Goal: Task Accomplishment & Management: Manage account settings

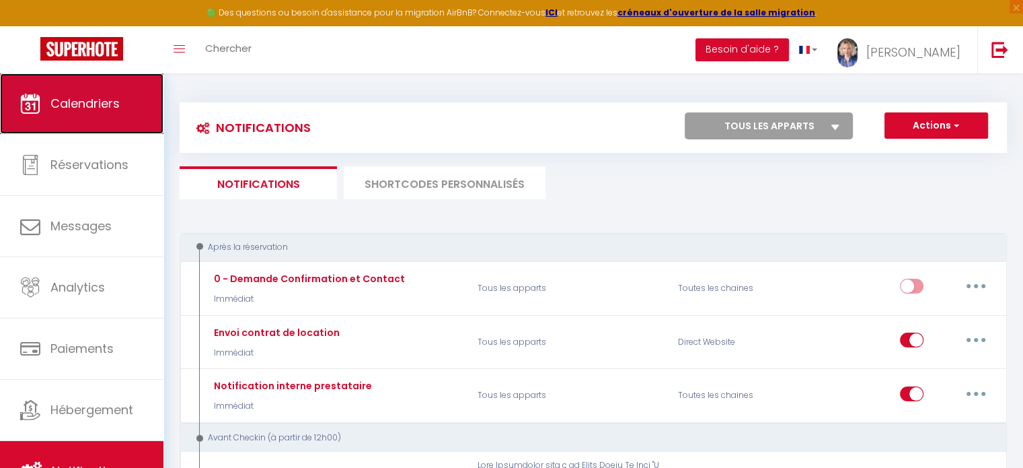
click at [94, 110] on span "Calendriers" at bounding box center [84, 103] width 69 height 17
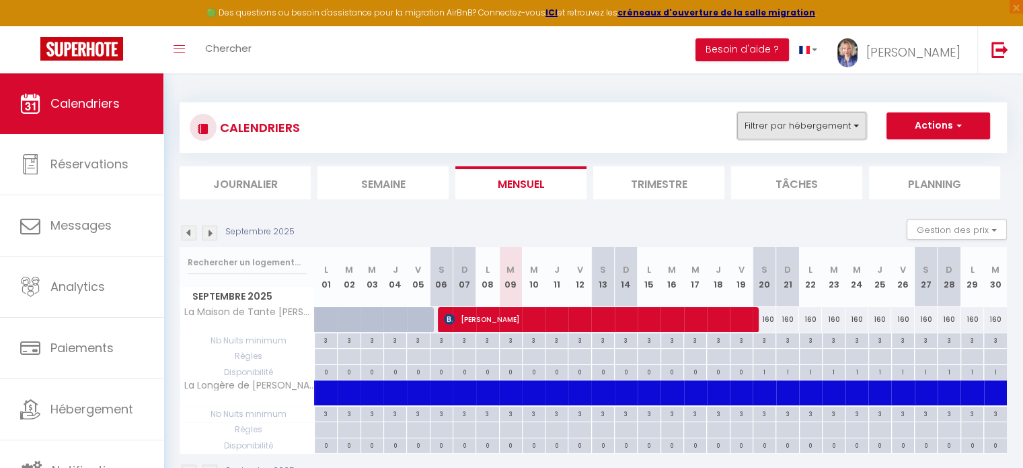
click at [850, 123] on button "Filtrer par hébergement" at bounding box center [801, 125] width 129 height 27
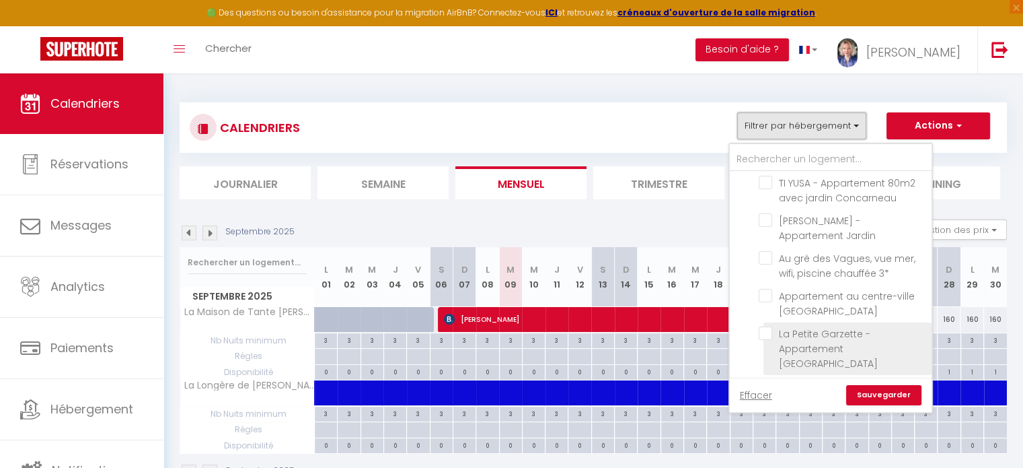
scroll to position [234, 0]
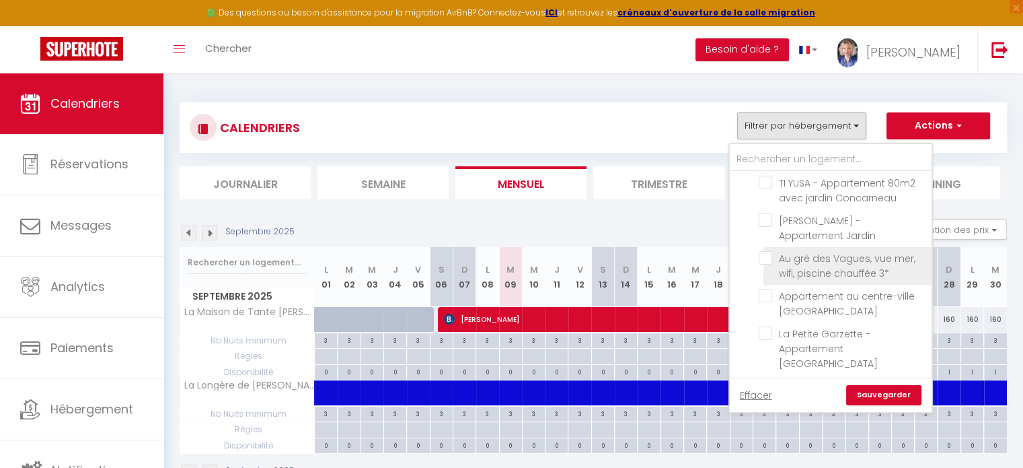
click at [764, 251] on input "Au gré des Vagues, vue mer, wifi, piscine chauffée 3*" at bounding box center [843, 257] width 168 height 13
checkbox input "true"
checkbox input "false"
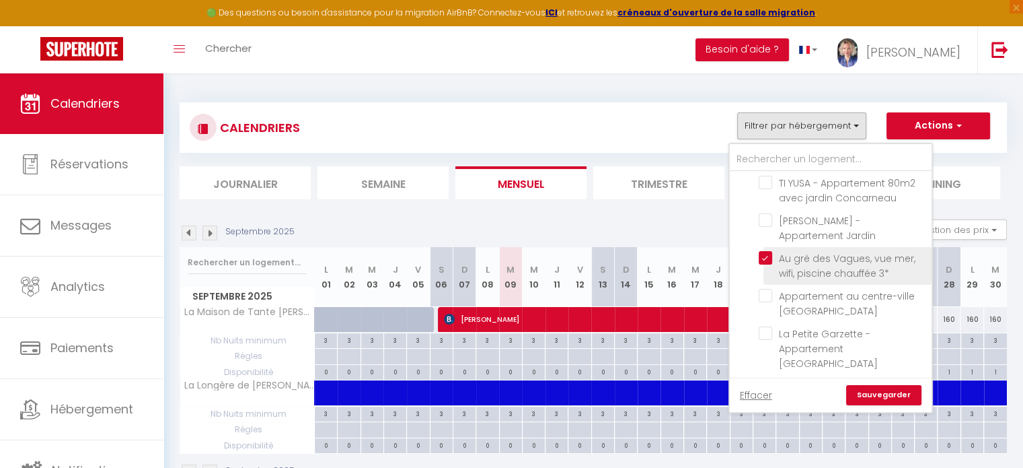
checkbox input "false"
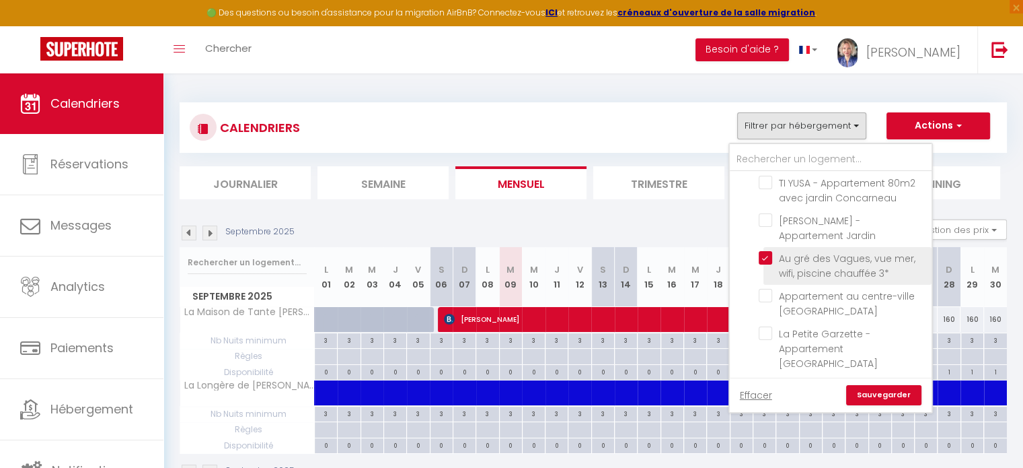
checkbox input "false"
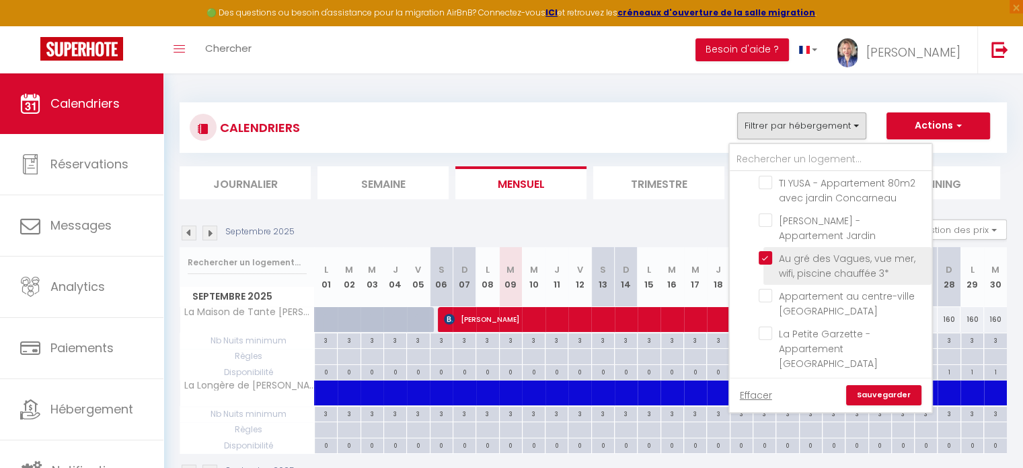
checkbox input "false"
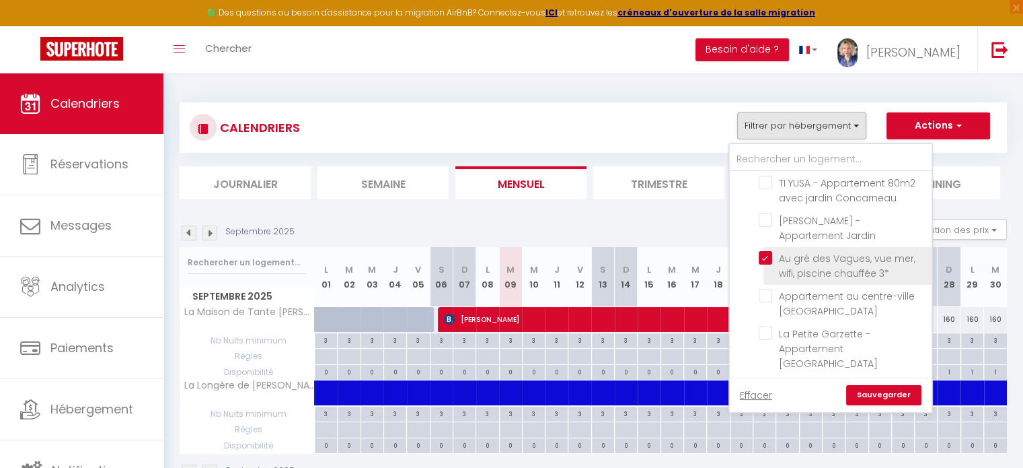
checkbox input "false"
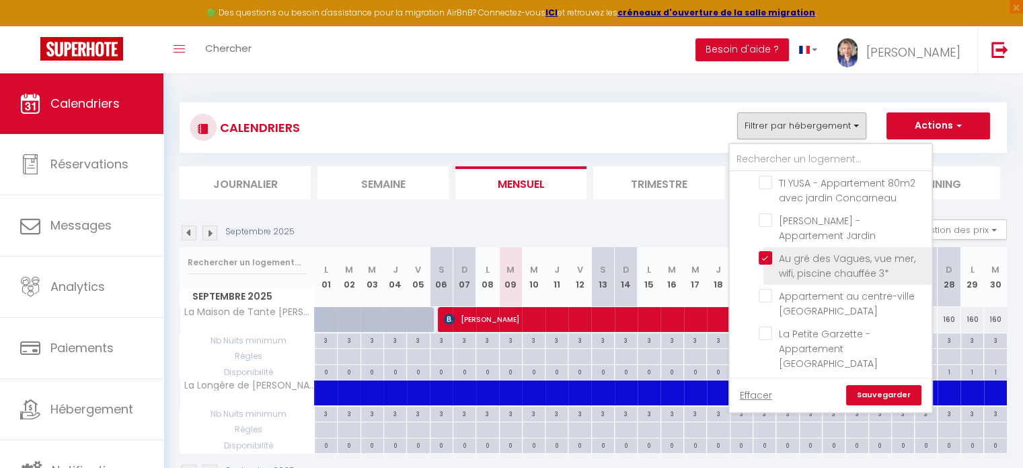
checkbox input "false"
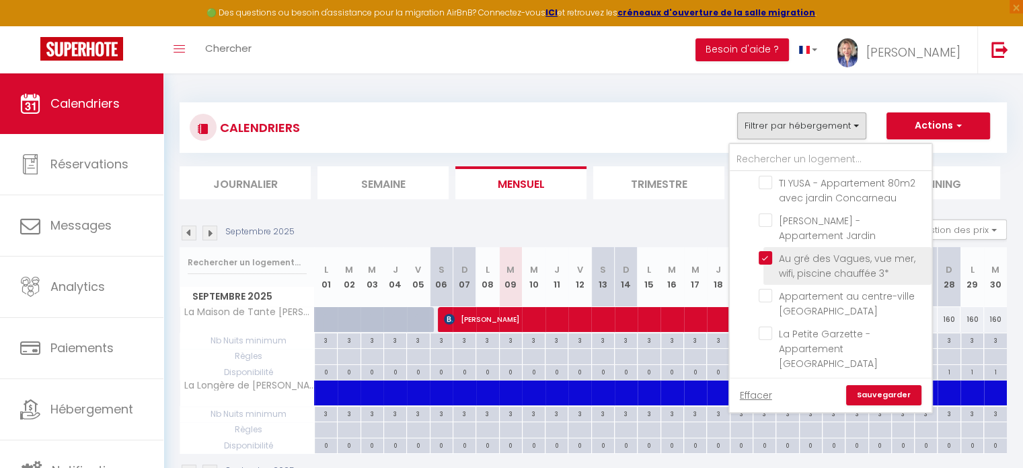
checkbox input "false"
click at [900, 401] on link "Sauvegarder" at bounding box center [883, 395] width 75 height 20
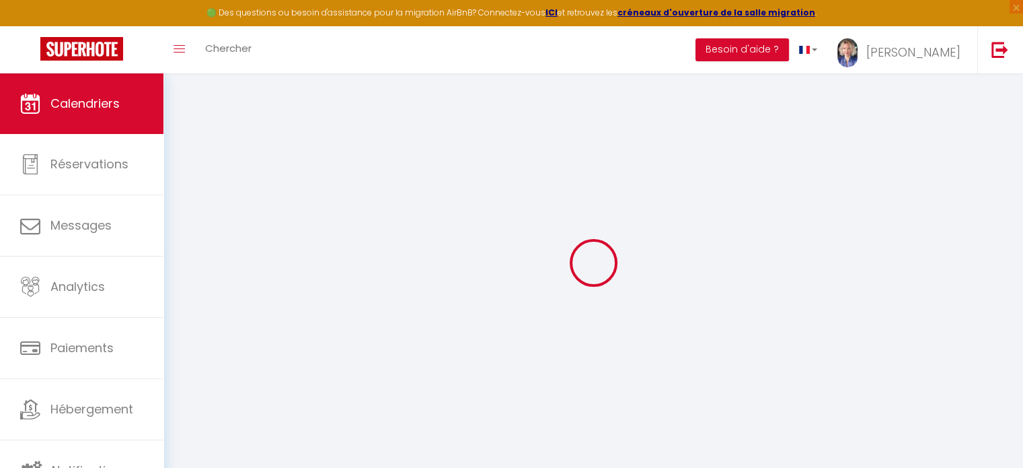
select select
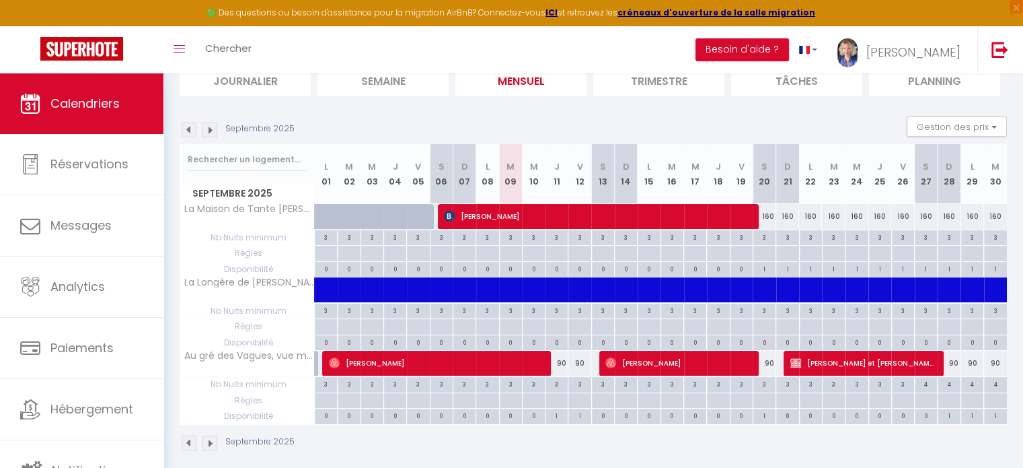
scroll to position [112, 0]
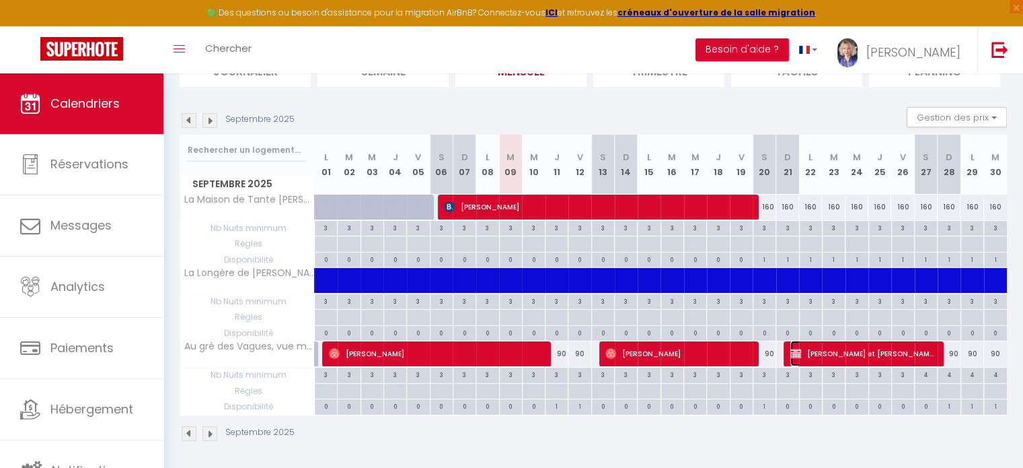
click at [857, 352] on span "[PERSON_NAME] et [PERSON_NAME]" at bounding box center [863, 353] width 145 height 26
select select "KO"
select select "0"
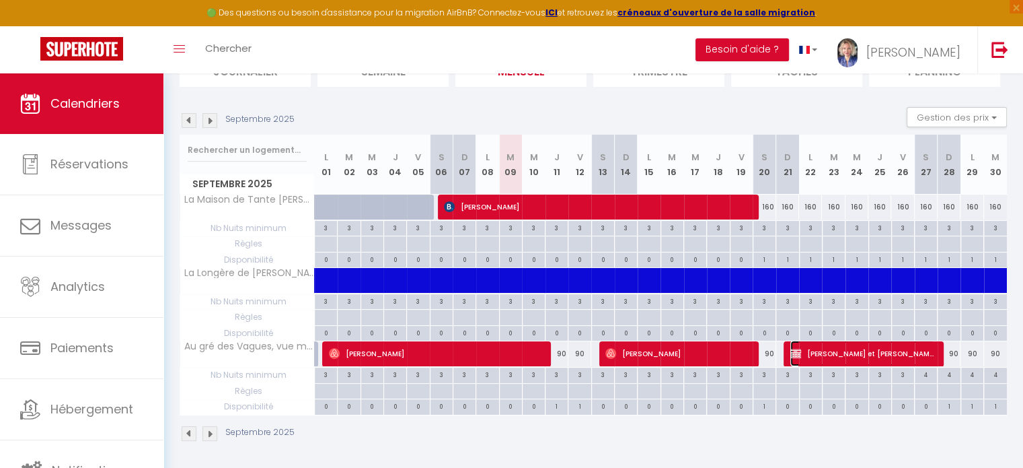
select select "1"
select select
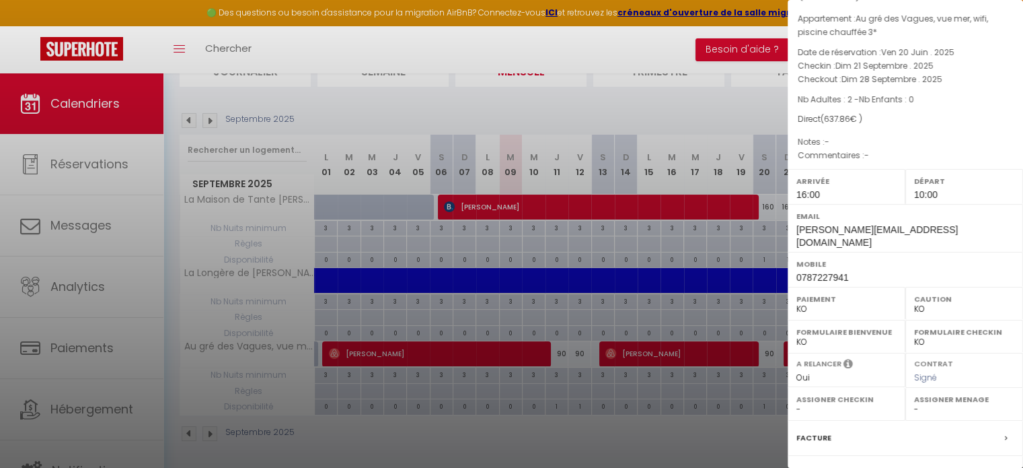
scroll to position [213, 0]
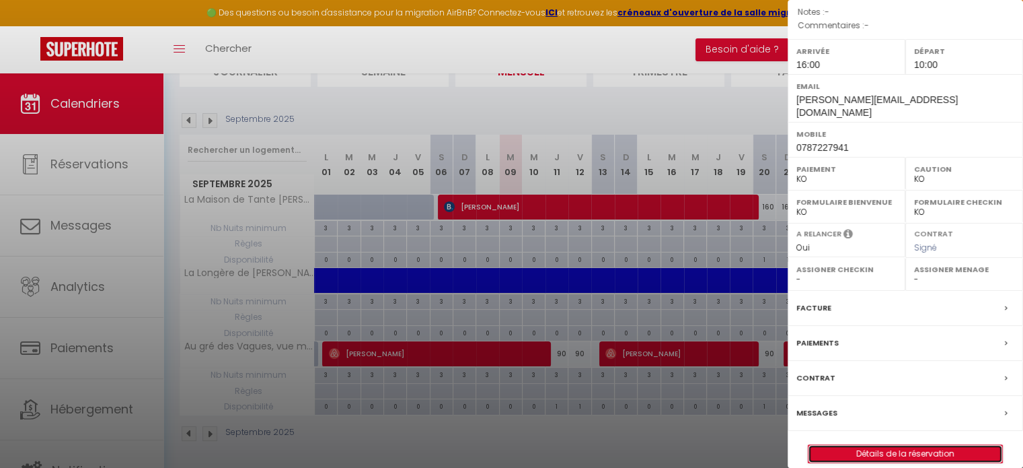
click at [869, 445] on link "Détails de la réservation" at bounding box center [906, 453] width 194 height 17
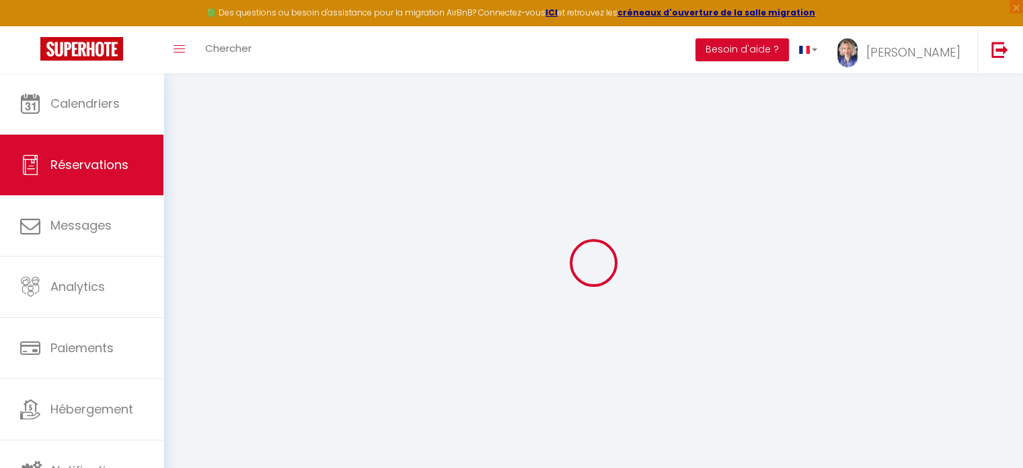
select select
checkbox input "false"
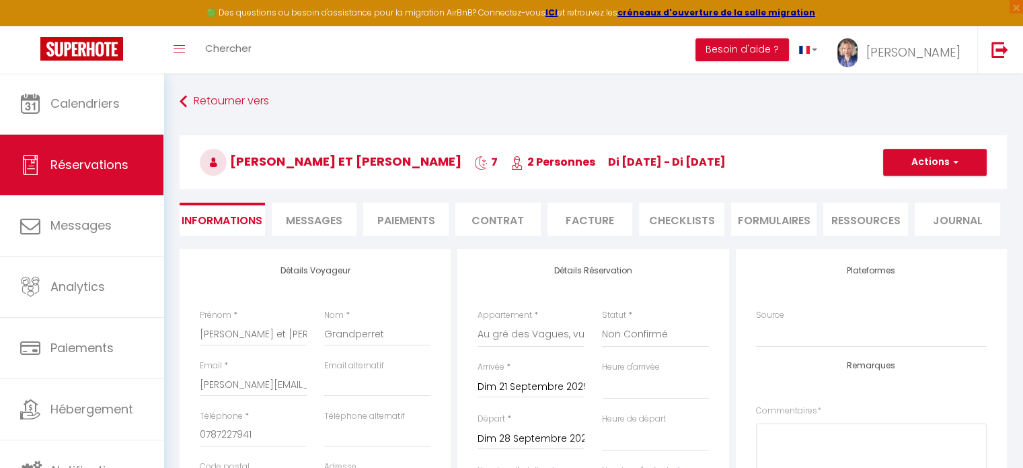
select select
checkbox input "false"
type input "50"
type input "20.86"
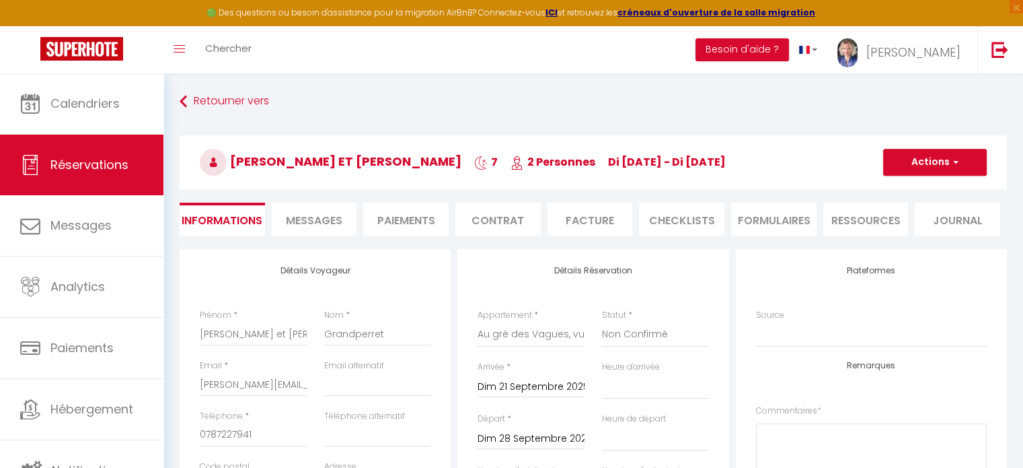
select select
checkbox input "false"
select select "16:00"
select select "10:00"
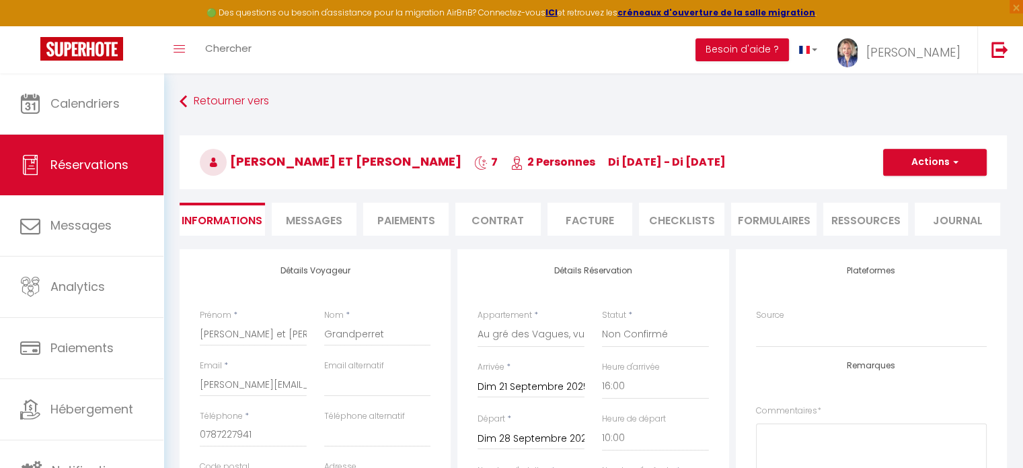
click at [393, 219] on li "Paiements" at bounding box center [405, 219] width 85 height 33
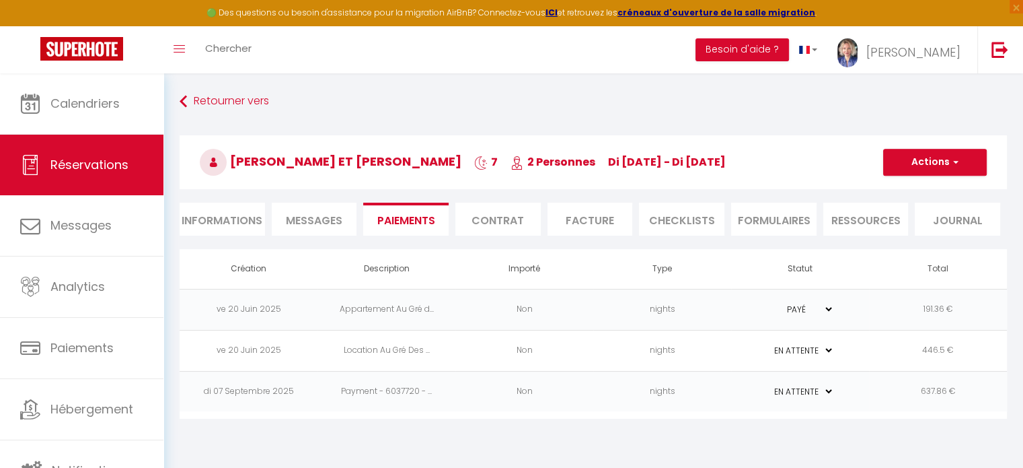
click at [631, 390] on td "nights" at bounding box center [662, 391] width 138 height 41
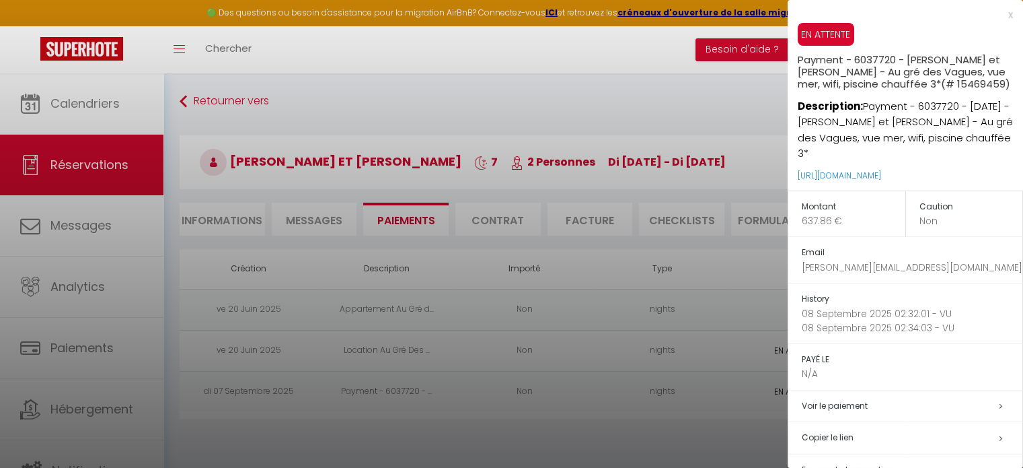
click at [727, 389] on div at bounding box center [511, 234] width 1023 height 468
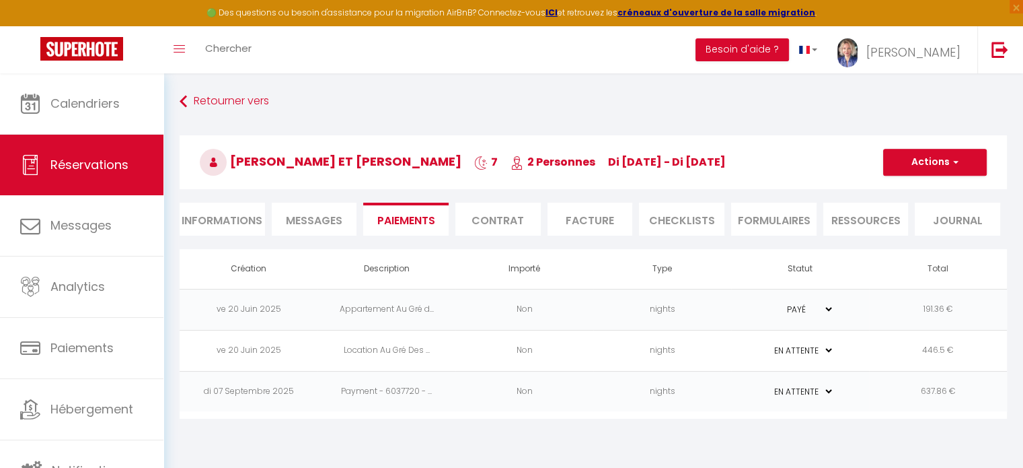
click at [826, 390] on select "PAYÉ EN ATTENTE" at bounding box center [800, 391] width 67 height 13
click at [860, 384] on td "PAYÉ EN ATTENTE" at bounding box center [800, 391] width 138 height 41
click at [849, 388] on td "PAYÉ EN ATTENTE" at bounding box center [800, 391] width 138 height 41
click at [396, 389] on td "Payment - 6037720 - ..." at bounding box center [387, 391] width 138 height 41
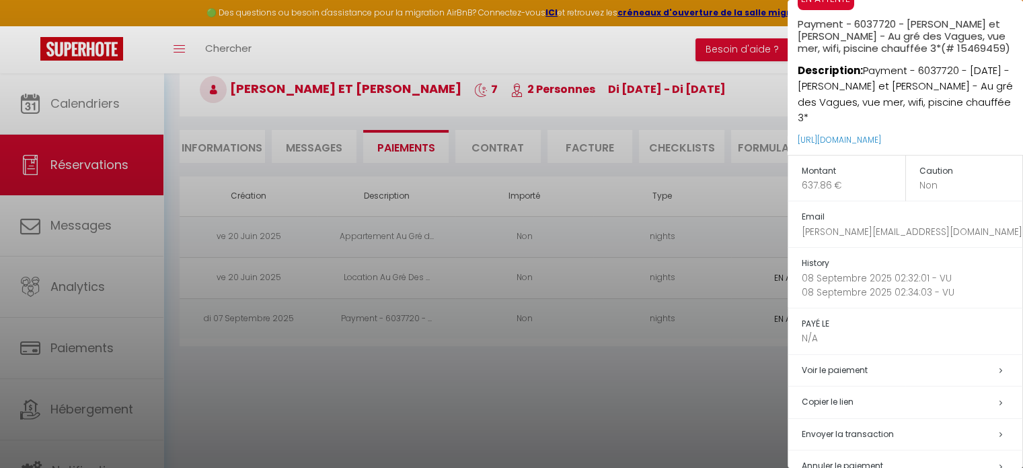
scroll to position [65, 0]
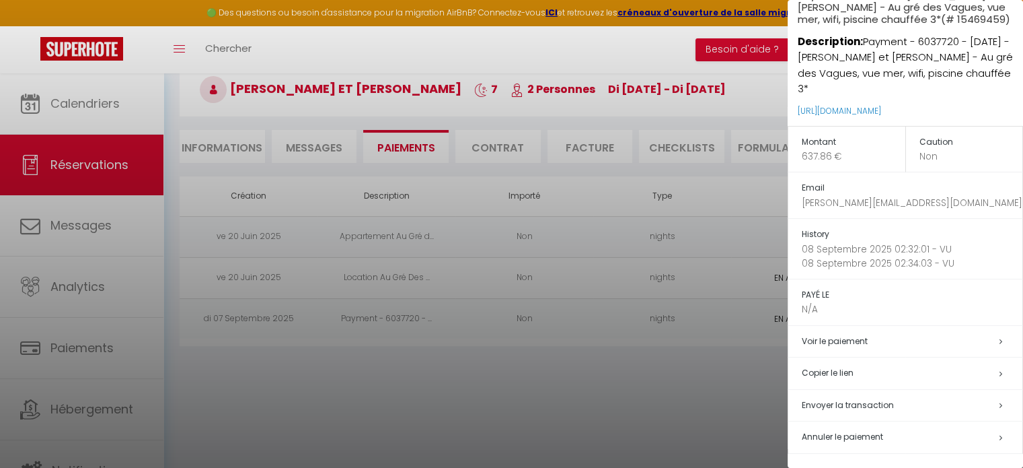
click at [874, 433] on span "Annuler le paiement" at bounding box center [842, 436] width 81 height 11
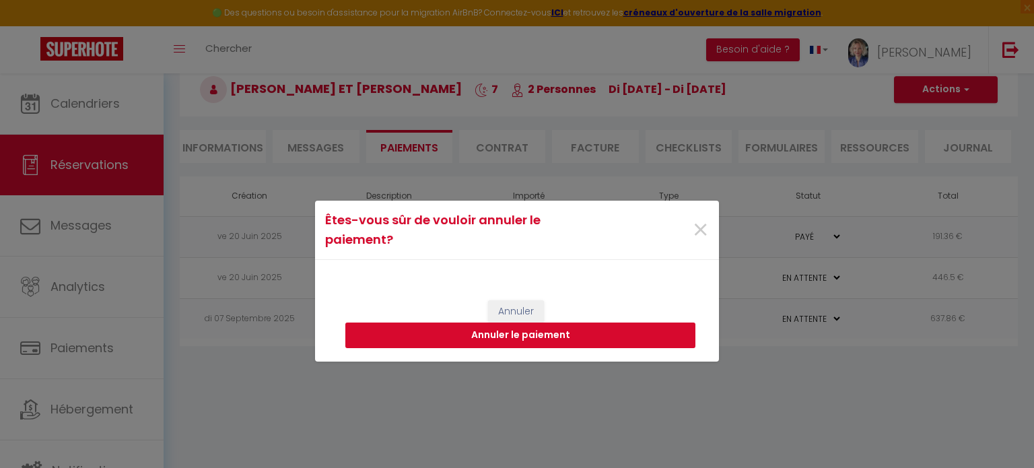
click at [544, 335] on button "Annuler le paiement" at bounding box center [520, 335] width 350 height 26
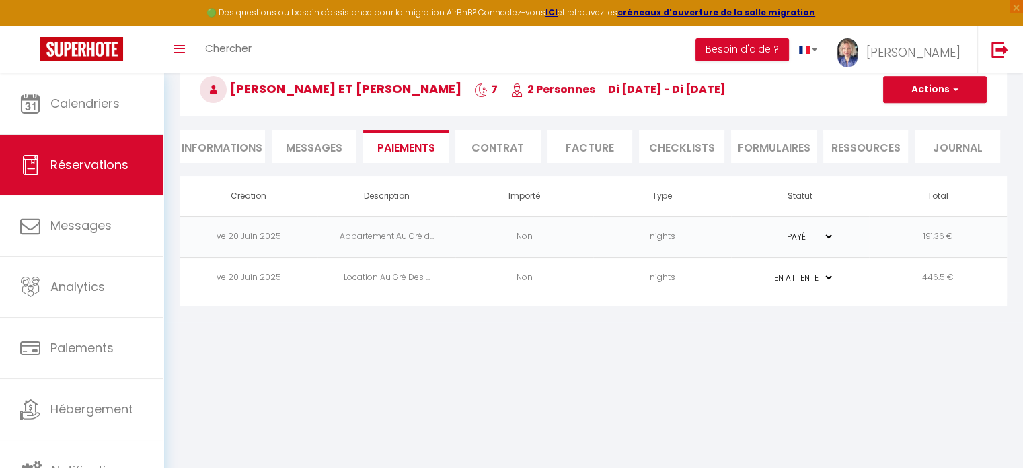
click at [227, 147] on li "Informations" at bounding box center [222, 146] width 85 height 33
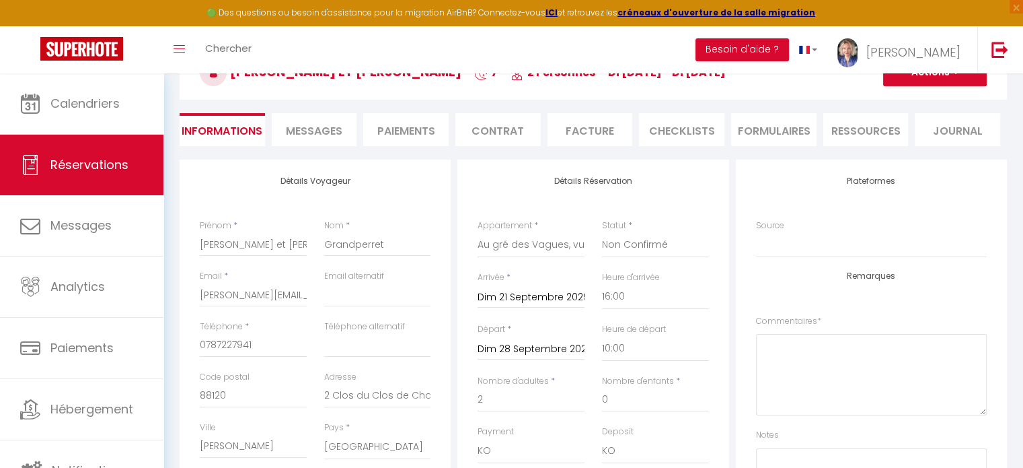
scroll to position [140, 0]
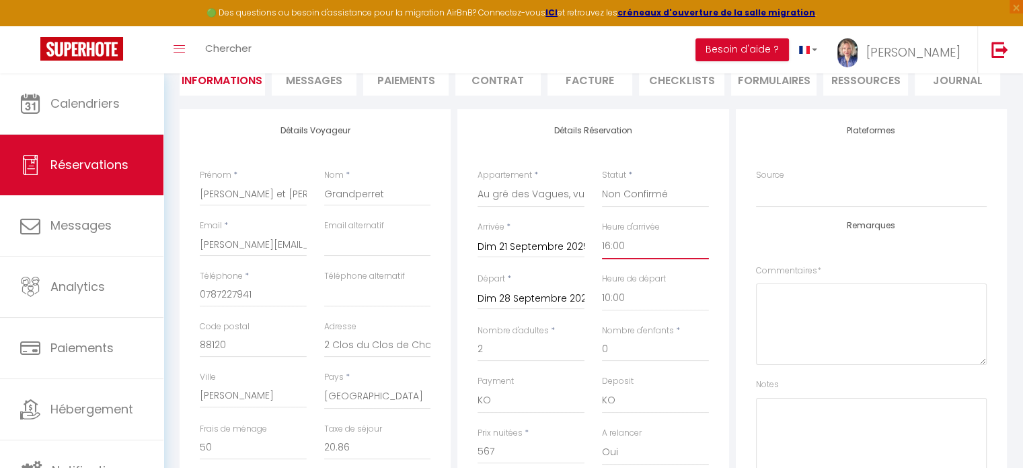
click at [617, 245] on select "00:00 00:30 01:00 01:30 02:00 02:30 03:00 03:30 04:00 04:30 05:00 05:30 06:00 0…" at bounding box center [655, 246] width 107 height 26
select select "19:00"
click at [602, 233] on select "00:00 00:30 01:00 01:30 02:00 02:30 03:00 03:30 04:00 04:30 05:00 05:30 06:00 0…" at bounding box center [655, 246] width 107 height 26
checkbox input "false"
click at [726, 242] on div "Détails Réservation Appartement * Maison à la campagne à Melgven Le charme d'un…" at bounding box center [593, 353] width 271 height 488
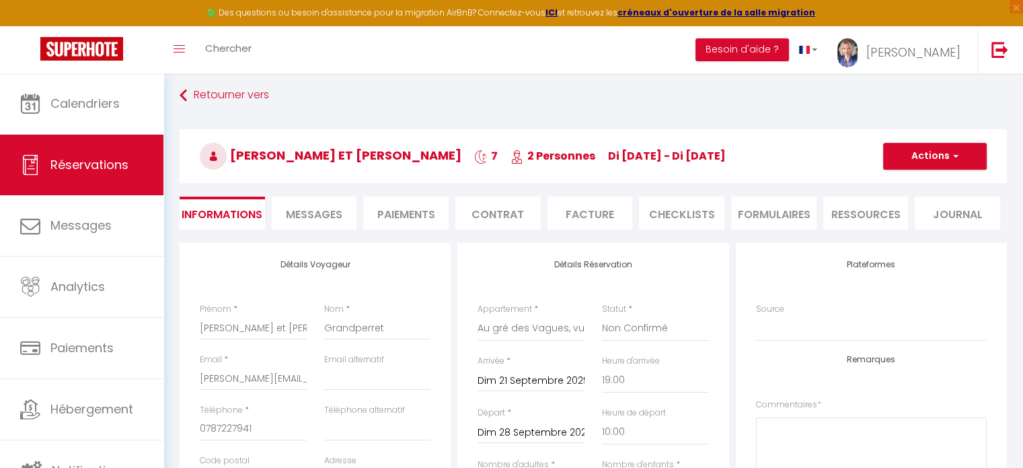
scroll to position [5, 0]
click at [919, 159] on button "Actions" at bounding box center [935, 156] width 104 height 27
click at [404, 209] on li "Paiements" at bounding box center [405, 213] width 85 height 33
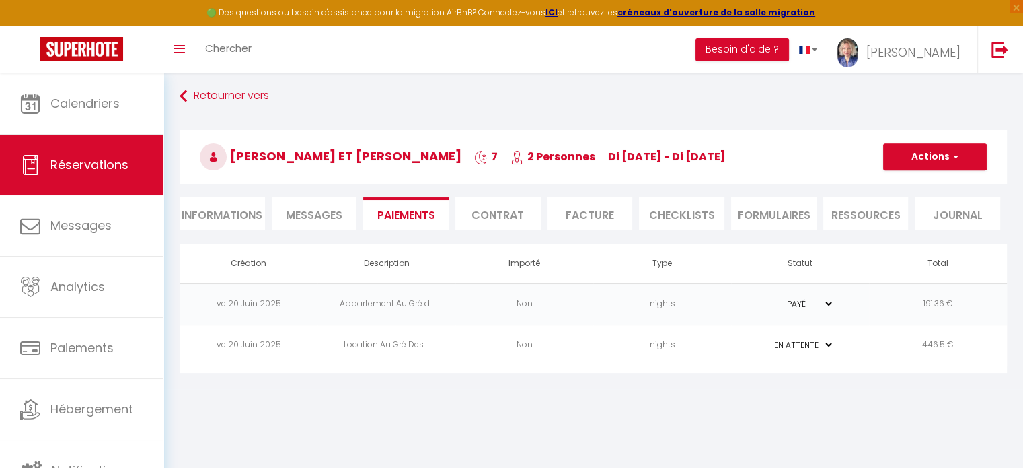
click at [806, 345] on select "PAYÉ EN ATTENTE" at bounding box center [800, 344] width 67 height 13
select select "1"
click at [767, 338] on select "PAYÉ EN ATTENTE" at bounding box center [800, 344] width 67 height 13
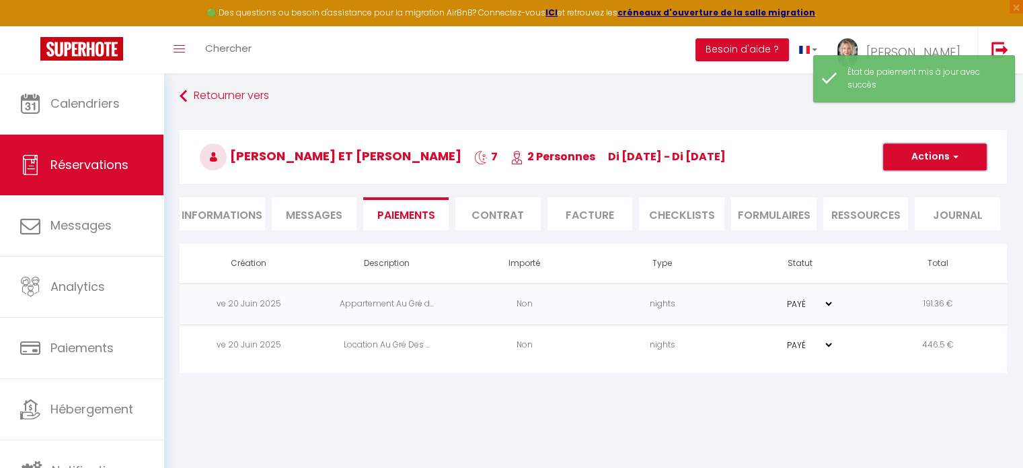
click at [923, 156] on button "Actions" at bounding box center [935, 156] width 104 height 27
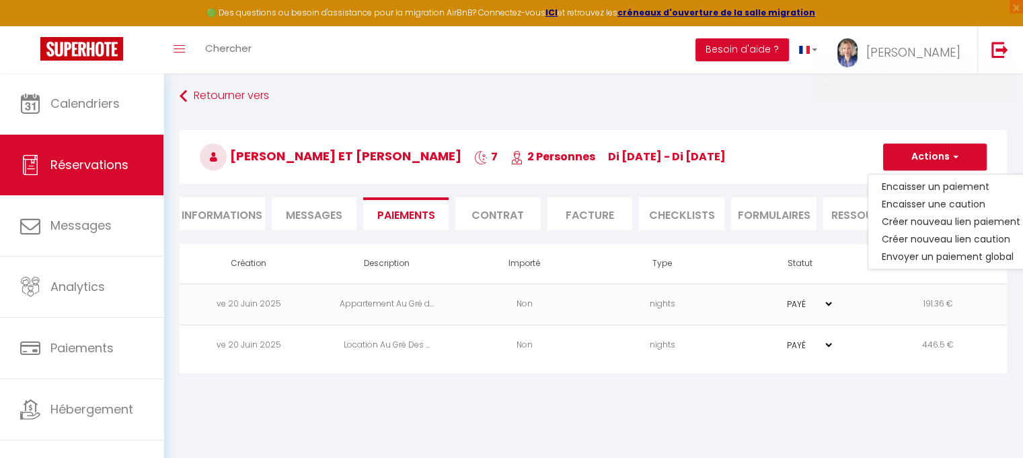
click at [221, 213] on li "Informations" at bounding box center [222, 213] width 85 height 33
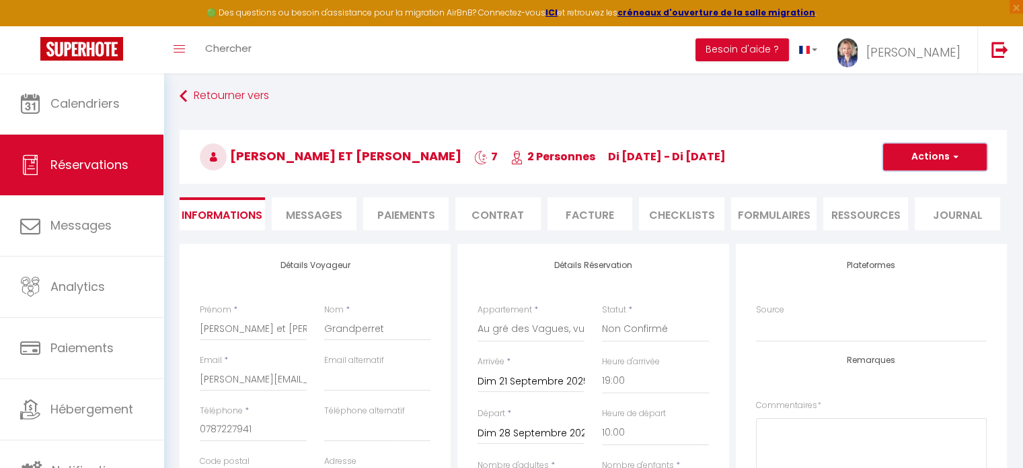
click at [955, 160] on span "button" at bounding box center [954, 157] width 8 height 12
click at [905, 184] on link "Enregistrer" at bounding box center [922, 186] width 106 height 17
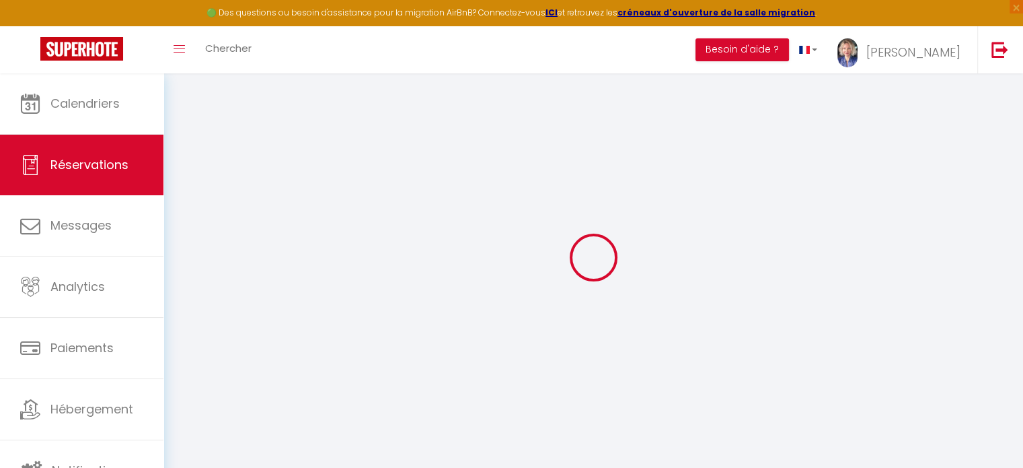
select select "not_cancelled"
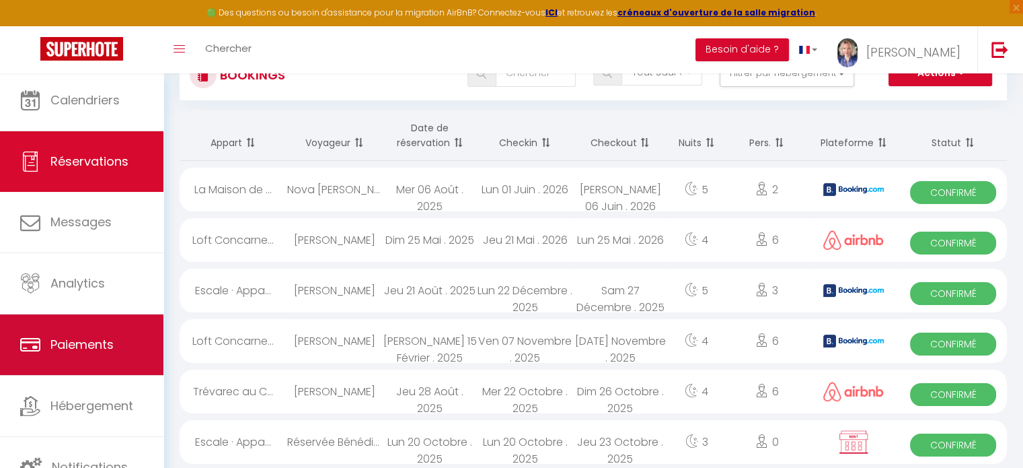
scroll to position [202, 0]
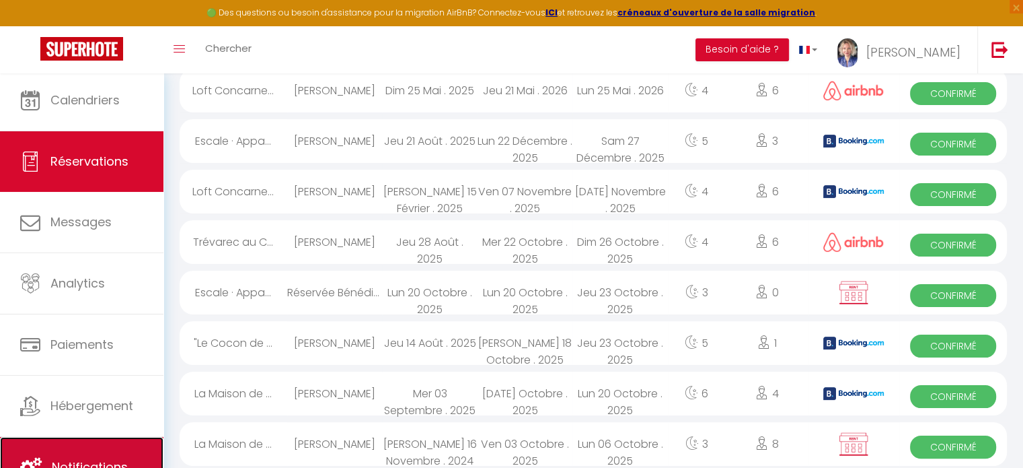
click at [106, 452] on link "Notifications" at bounding box center [82, 467] width 164 height 61
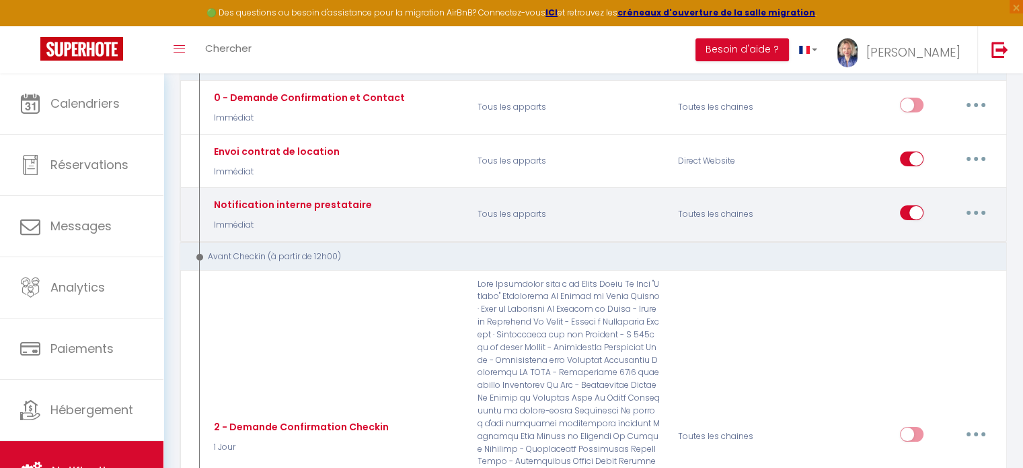
scroll to position [202, 0]
